Goal: Task Accomplishment & Management: Use online tool/utility

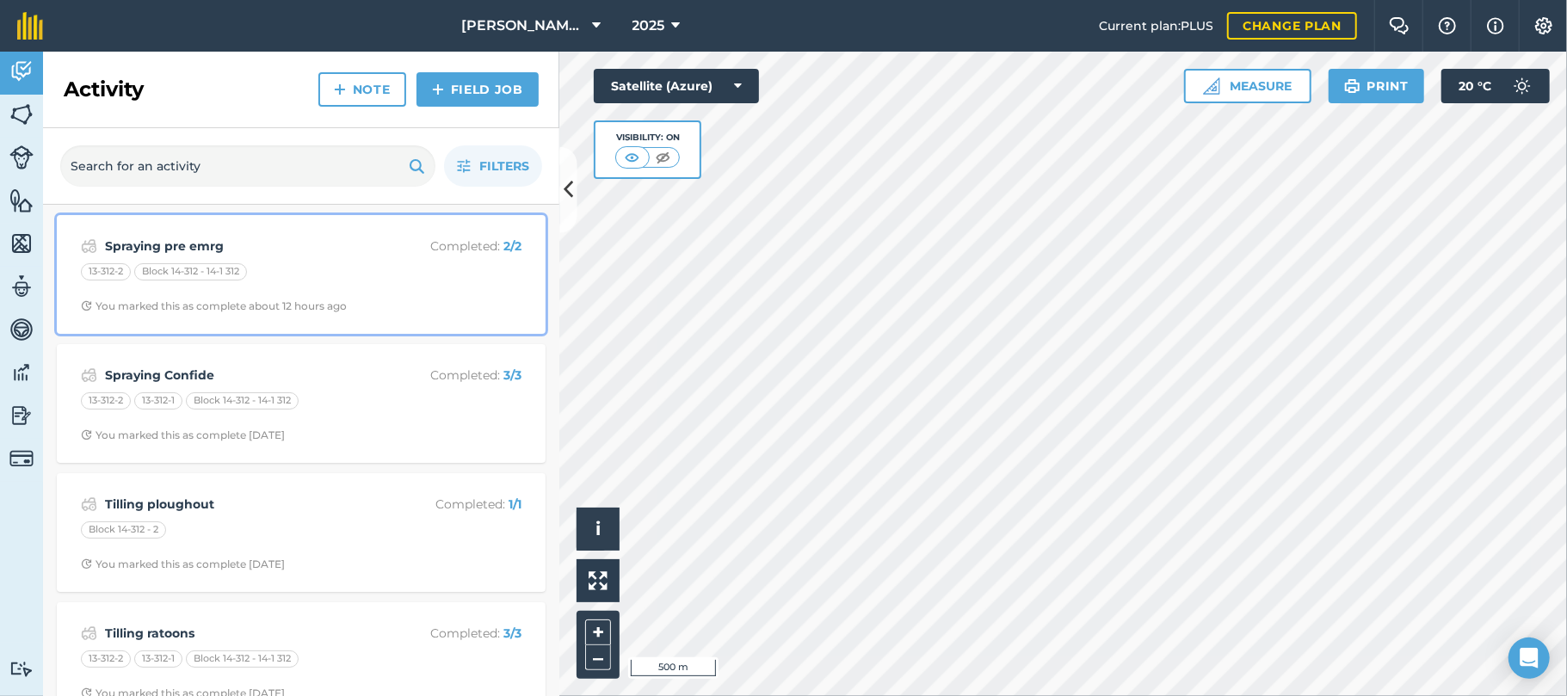
click at [286, 274] on div "13-312-2 Block 14-312 - 14-1 312" at bounding box center [301, 274] width 441 height 22
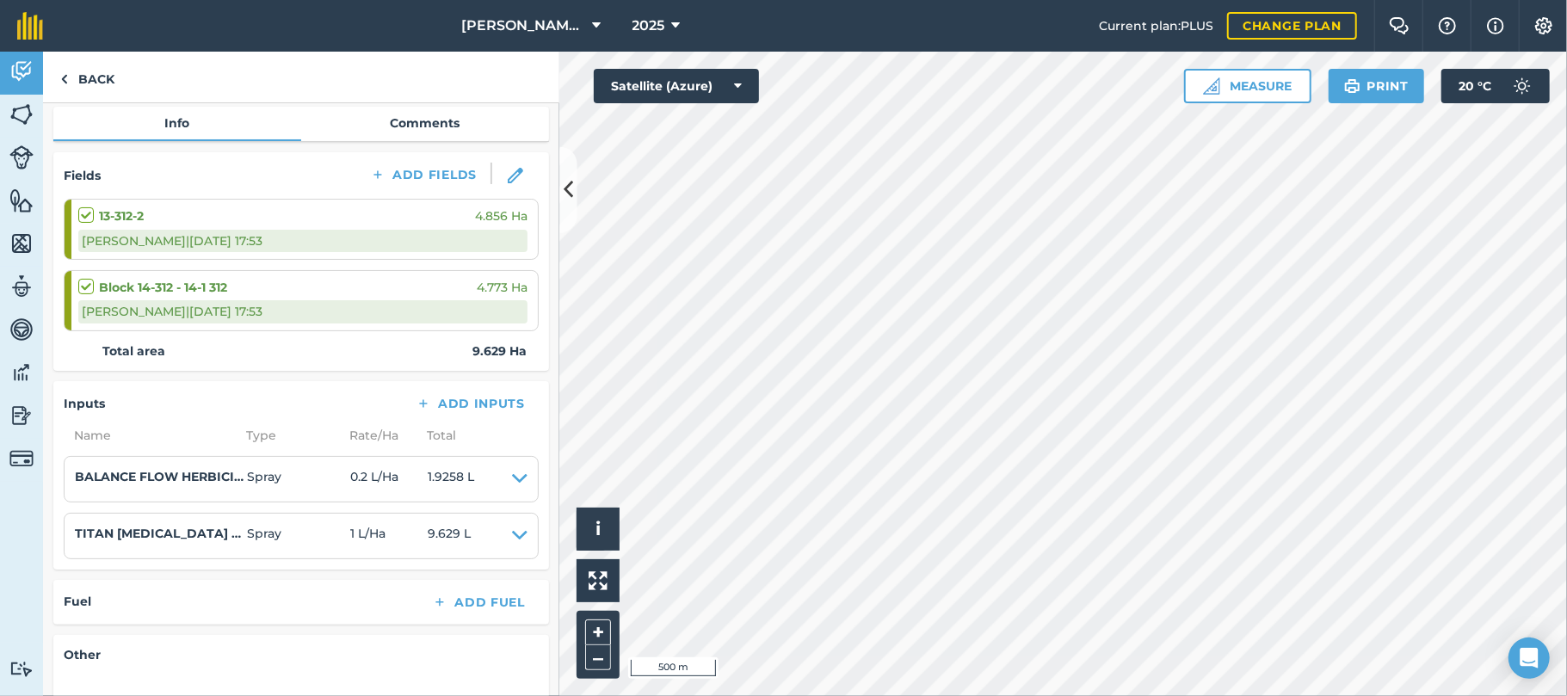
scroll to position [187, 0]
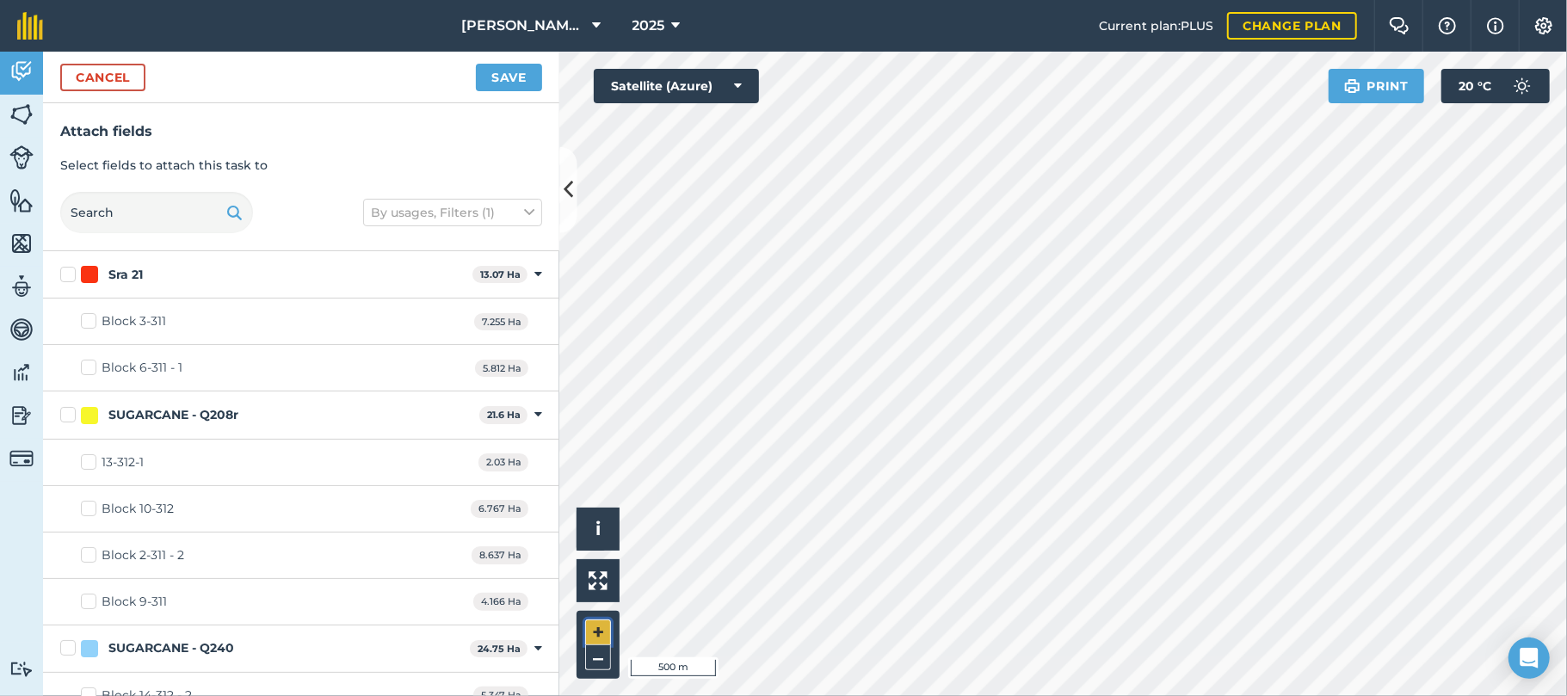
click at [599, 627] on button "+" at bounding box center [598, 633] width 26 height 26
checkbox input "true"
click at [515, 76] on button "Save" at bounding box center [509, 78] width 66 height 28
checkbox input "false"
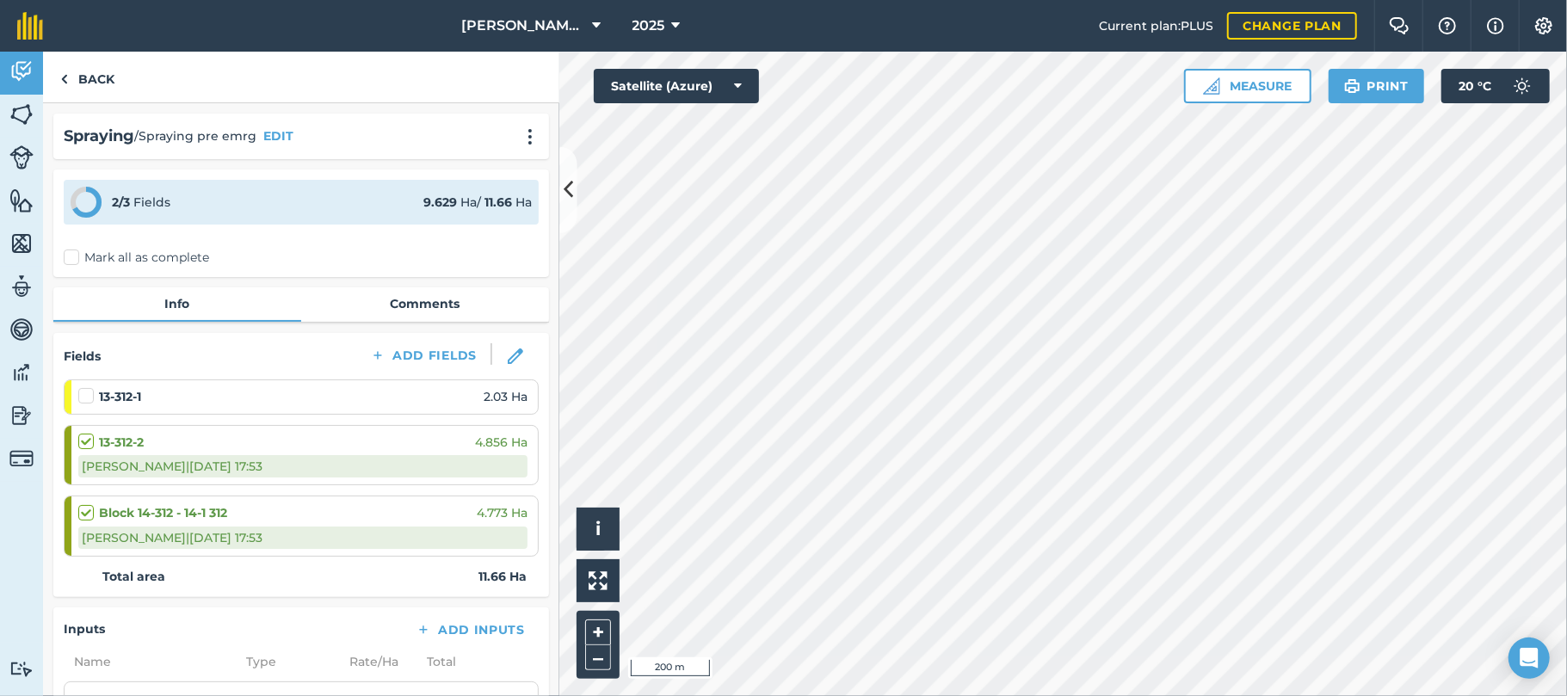
click at [90, 387] on label at bounding box center [88, 387] width 21 height 0
click at [90, 394] on input "checkbox" at bounding box center [83, 392] width 11 height 11
checkbox input "false"
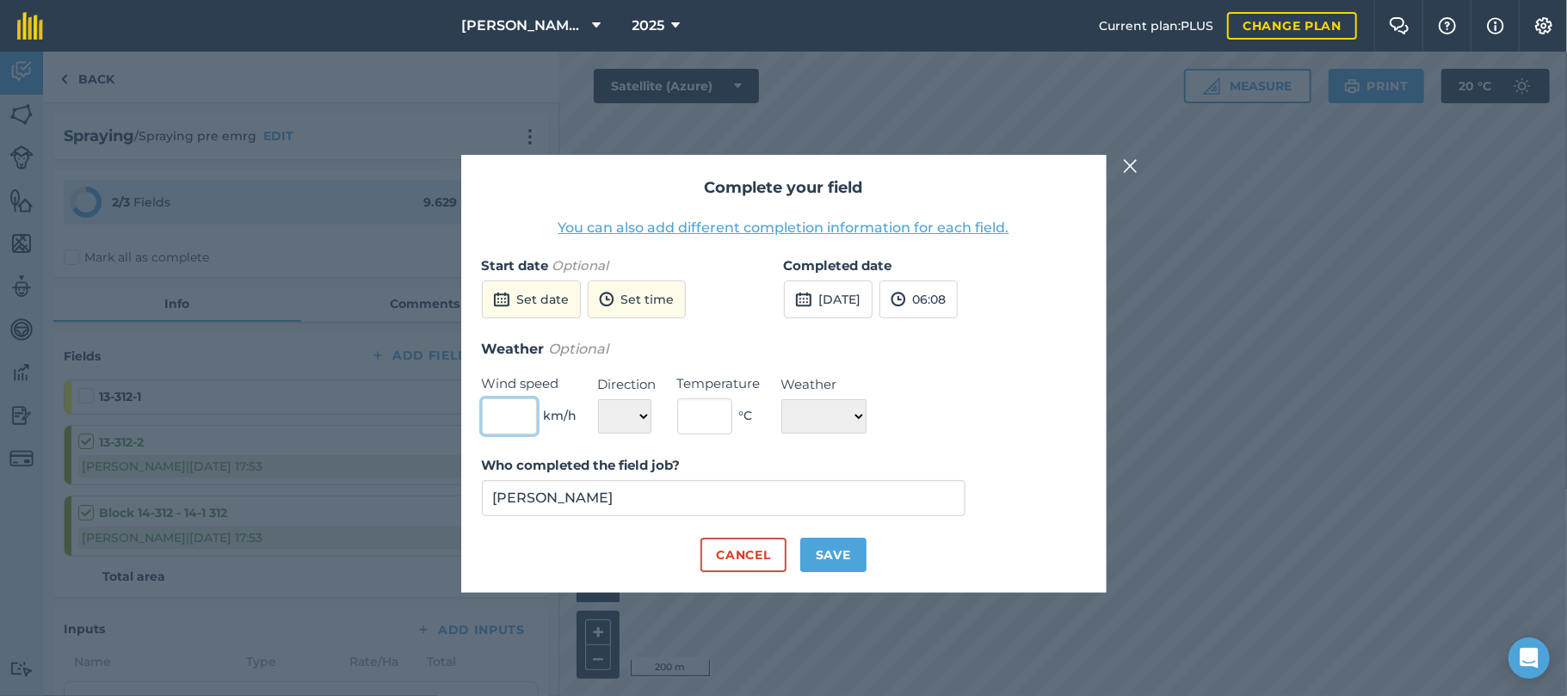
click at [522, 417] on input "text" at bounding box center [509, 417] width 55 height 36
type input "14"
click at [637, 417] on select "N NE E SE S SW W NW" at bounding box center [624, 416] width 53 height 34
select select "E"
click at [598, 399] on select "N NE E SE S SW W NW" at bounding box center [624, 416] width 53 height 34
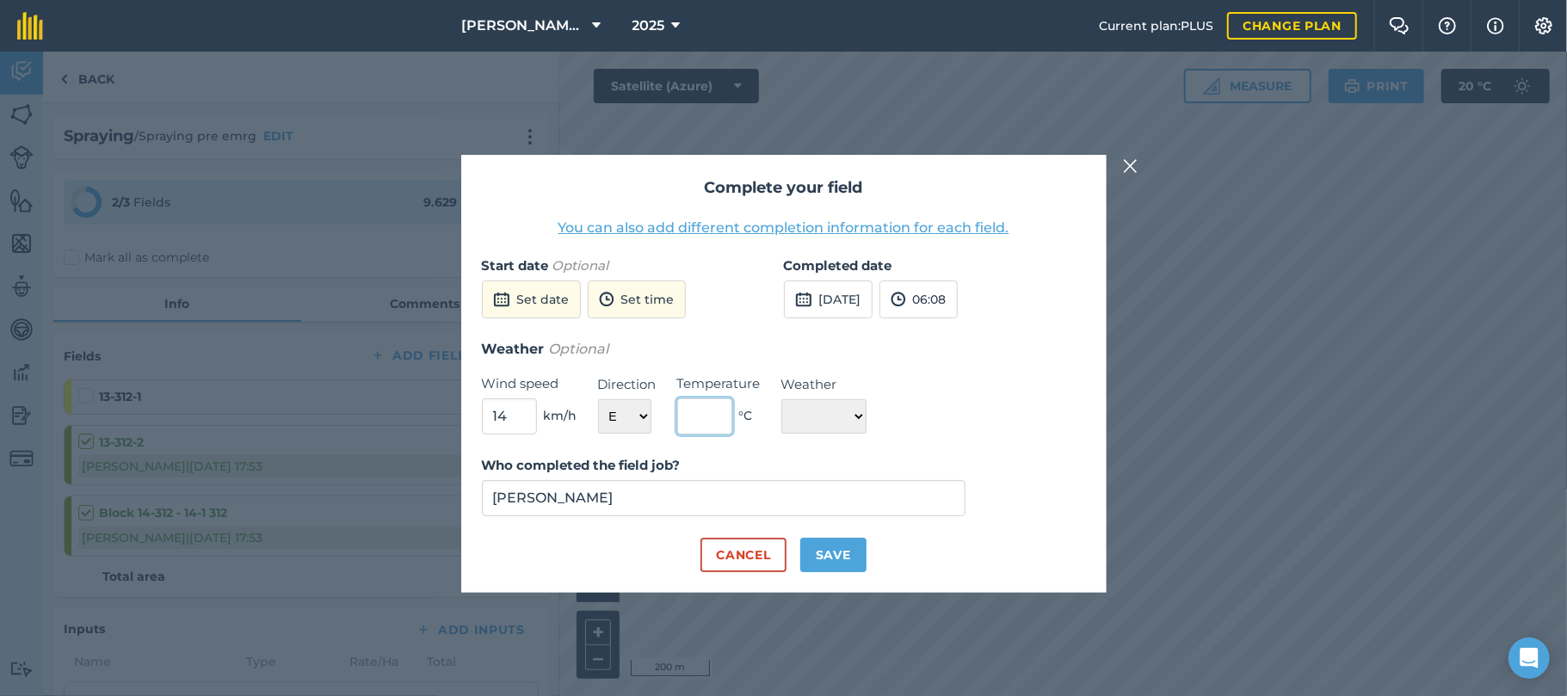
click at [702, 424] on input "text" at bounding box center [704, 417] width 55 height 36
type input "20"
click at [867, 417] on select "☀️ Sunny 🌧 Rainy ⛅️ Cloudy 🌨 Snow ❄️ Icy" at bounding box center [824, 416] width 85 height 34
select select "Sunny"
click at [782, 399] on select "☀️ Sunny 🌧 Rainy ⛅️ Cloudy 🌨 Snow ❄️ Icy" at bounding box center [824, 416] width 85 height 34
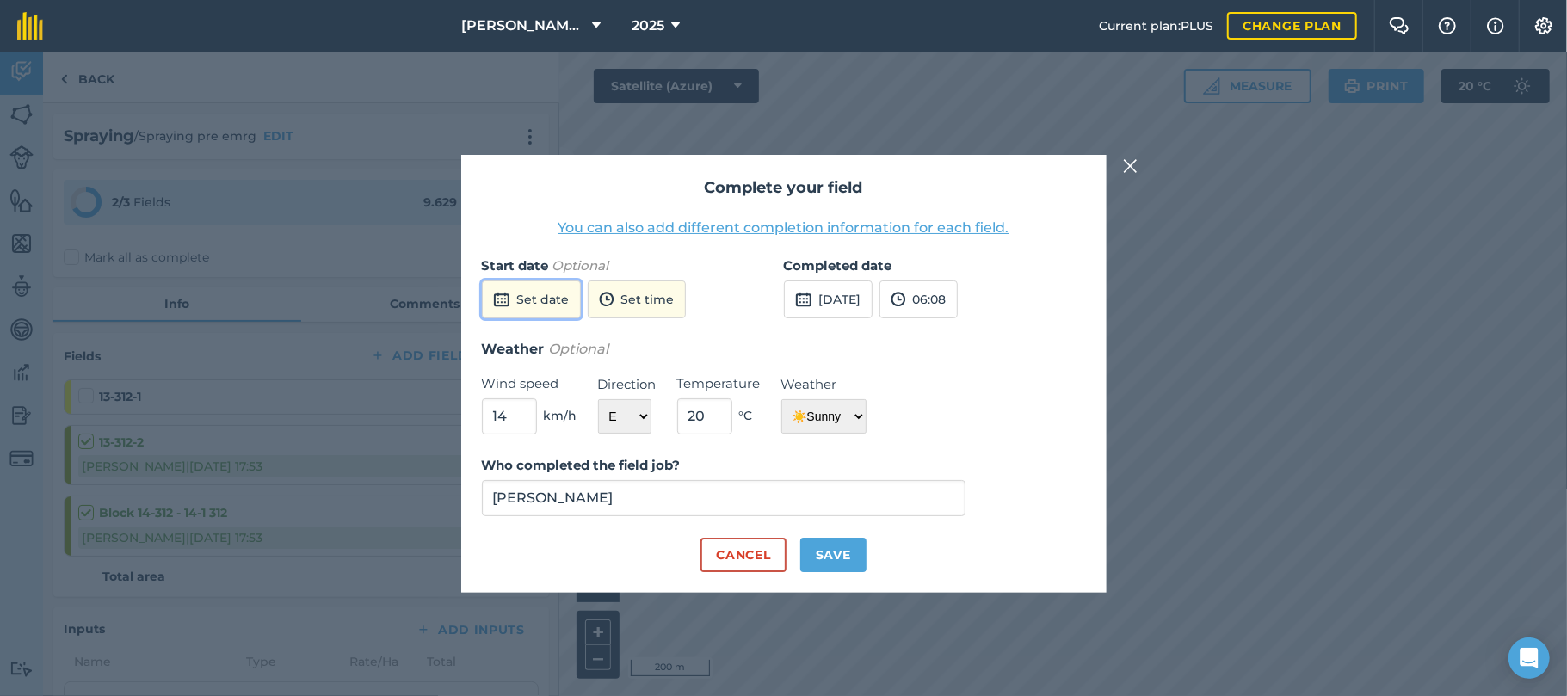
click at [556, 305] on button "Set date" at bounding box center [531, 300] width 99 height 38
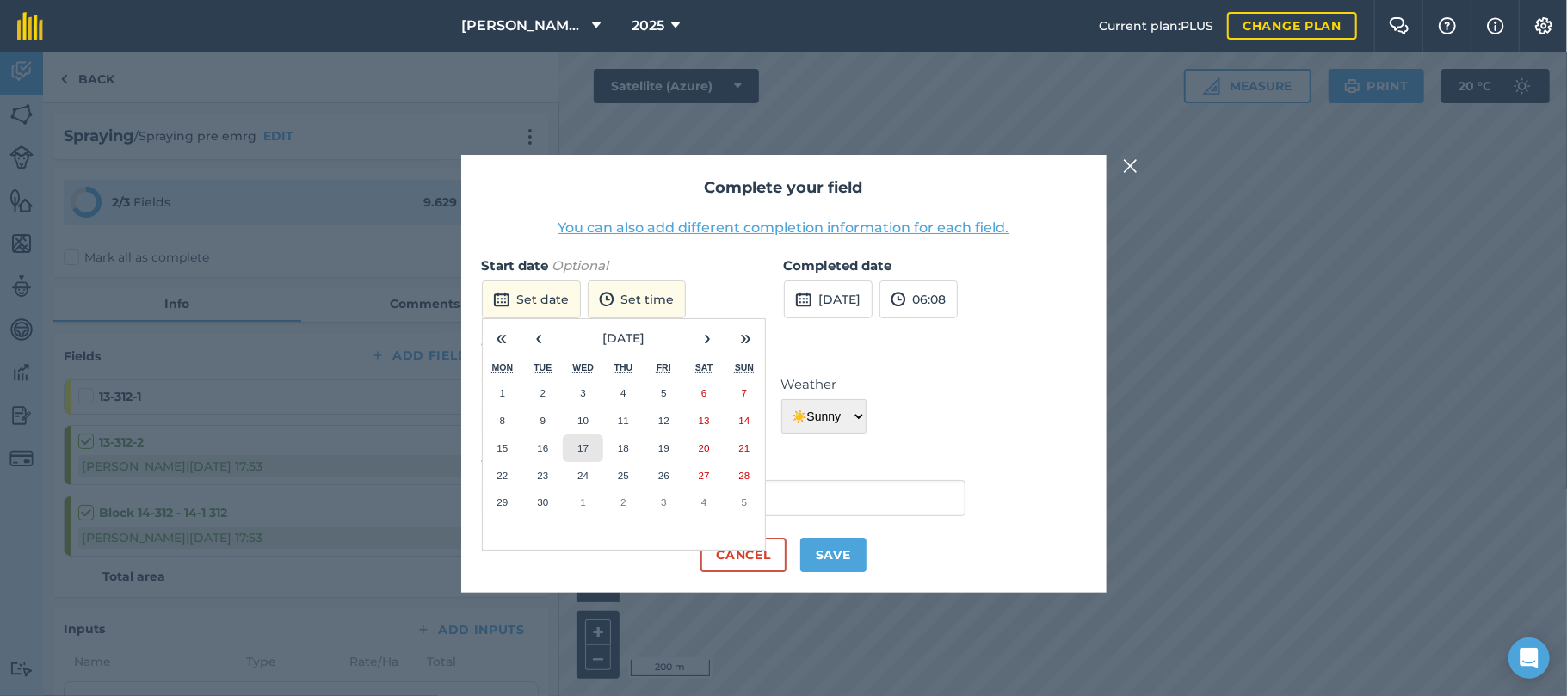
click at [578, 448] on abbr "17" at bounding box center [583, 447] width 11 height 11
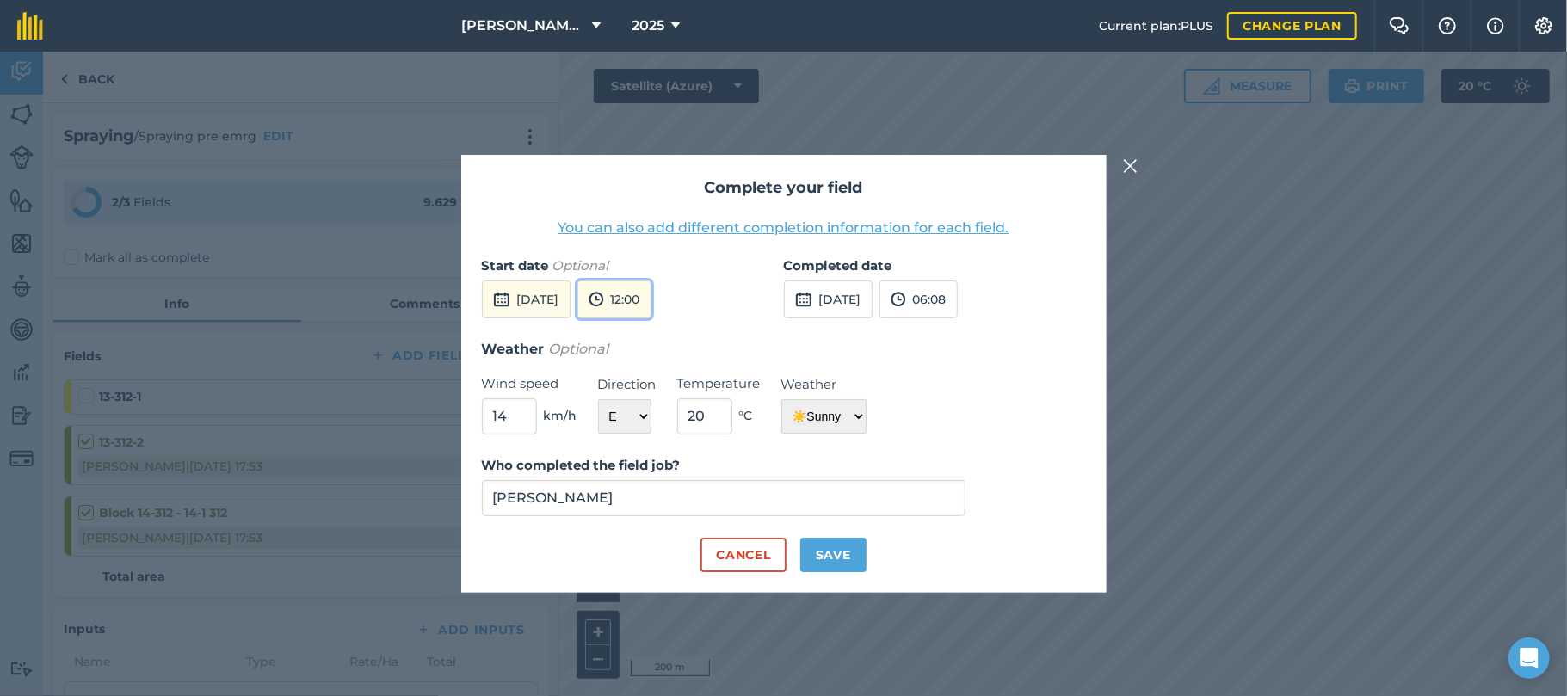
click at [652, 304] on button "12:00" at bounding box center [615, 300] width 74 height 38
click at [659, 463] on button "16:30" at bounding box center [618, 466] width 81 height 28
click at [849, 294] on button "[DATE]" at bounding box center [828, 300] width 89 height 38
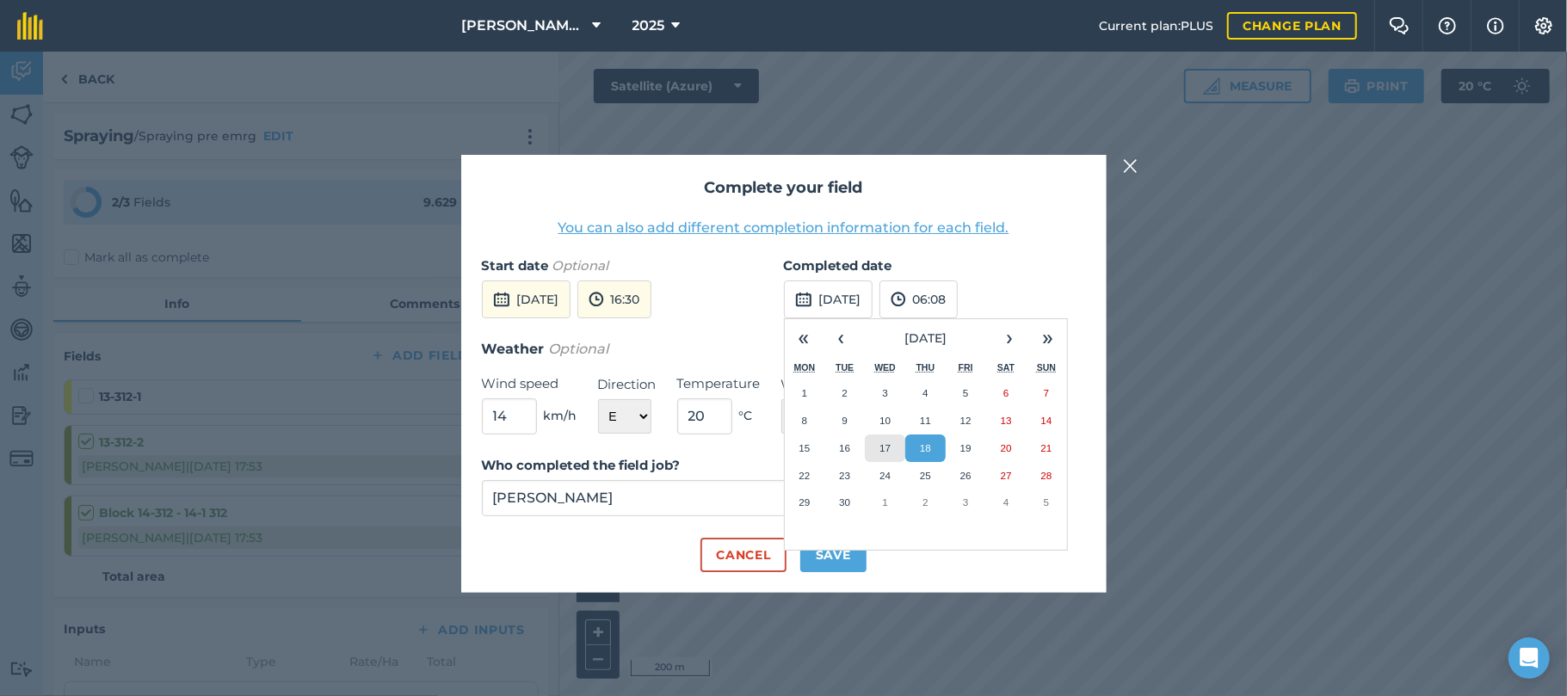
click at [883, 439] on button "17" at bounding box center [885, 449] width 40 height 28
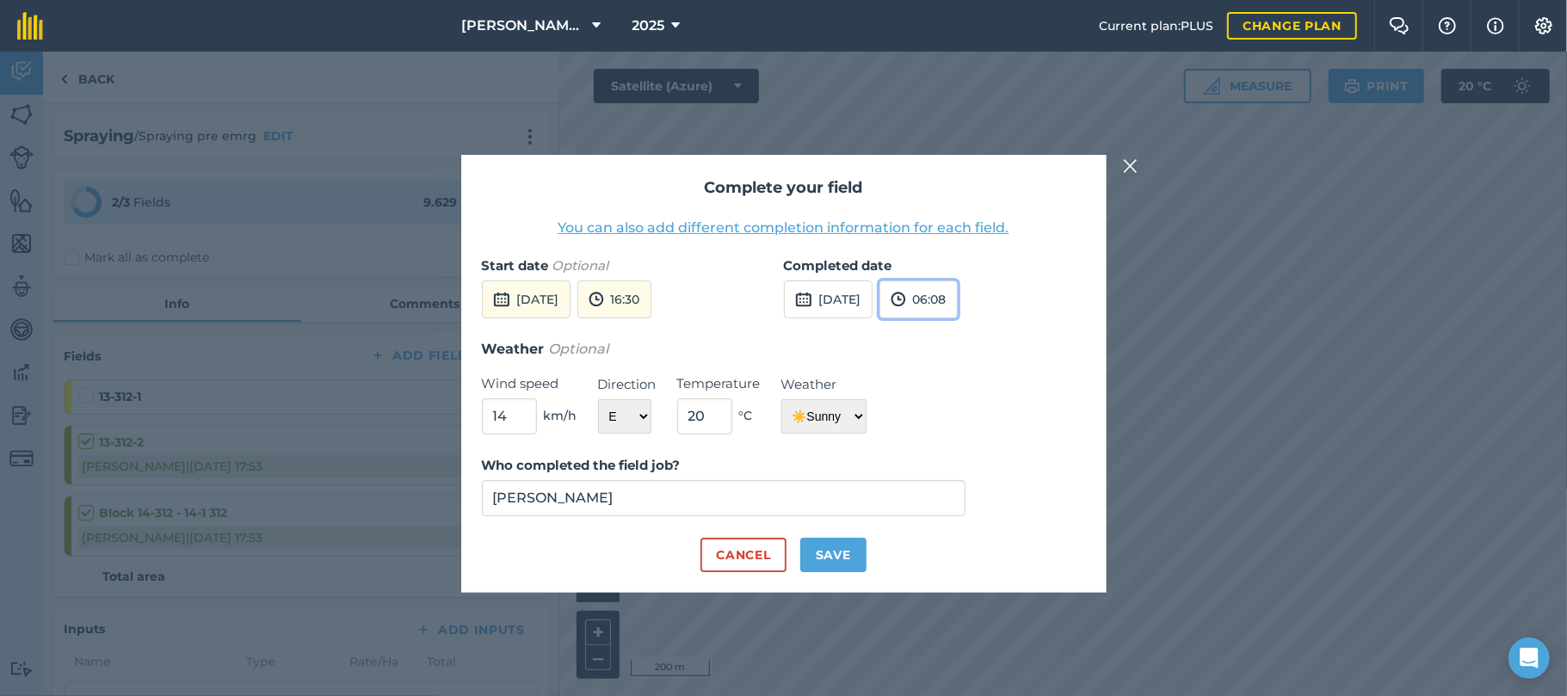
click at [958, 303] on button "06:08" at bounding box center [919, 300] width 78 height 38
click at [961, 477] on button "19:00" at bounding box center [921, 477] width 81 height 28
click at [844, 549] on button "Save" at bounding box center [834, 555] width 66 height 34
checkbox input "true"
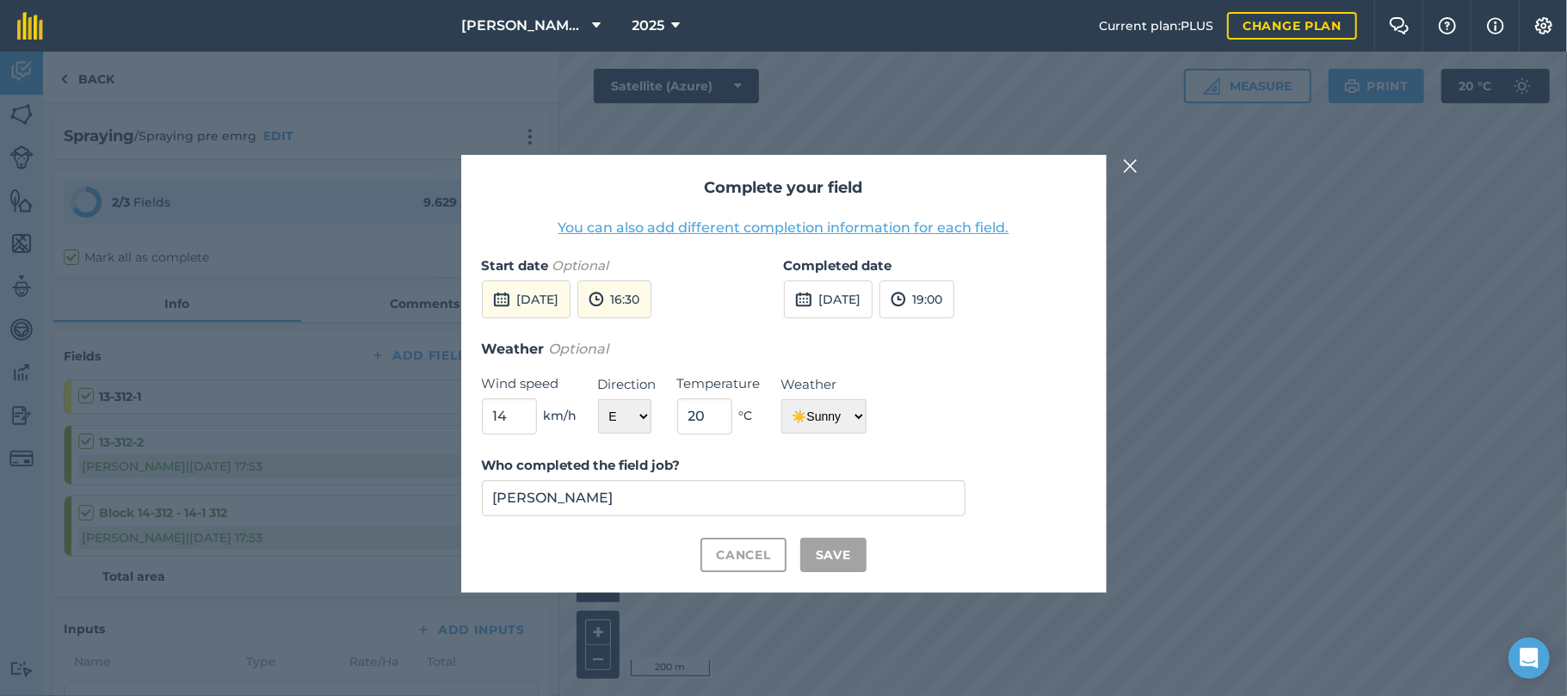
checkbox input "true"
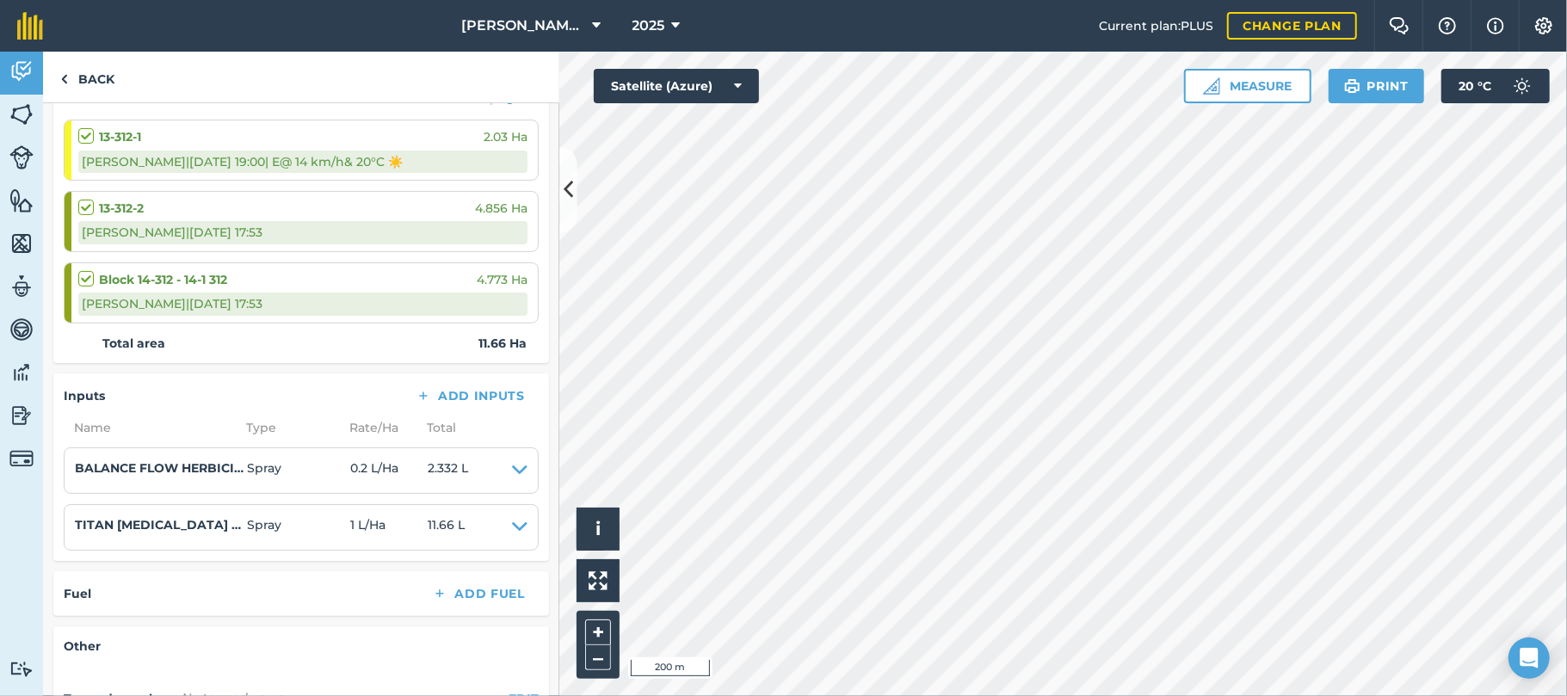
scroll to position [425, 0]
